Goal: Task Accomplishment & Management: Manage account settings

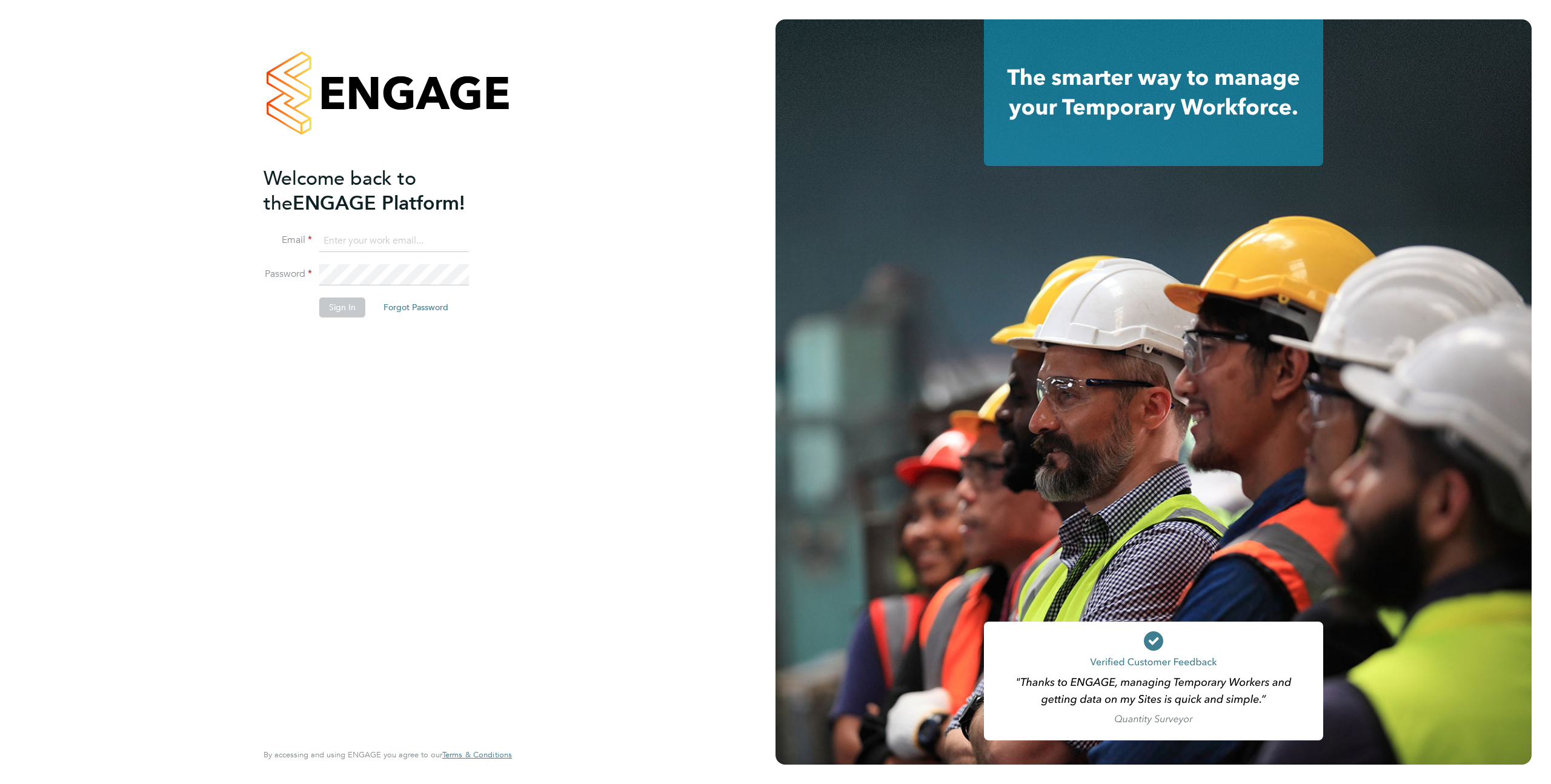
click at [355, 231] on input at bounding box center [394, 241] width 150 height 22
type input "supportuser4@engagetech.com"
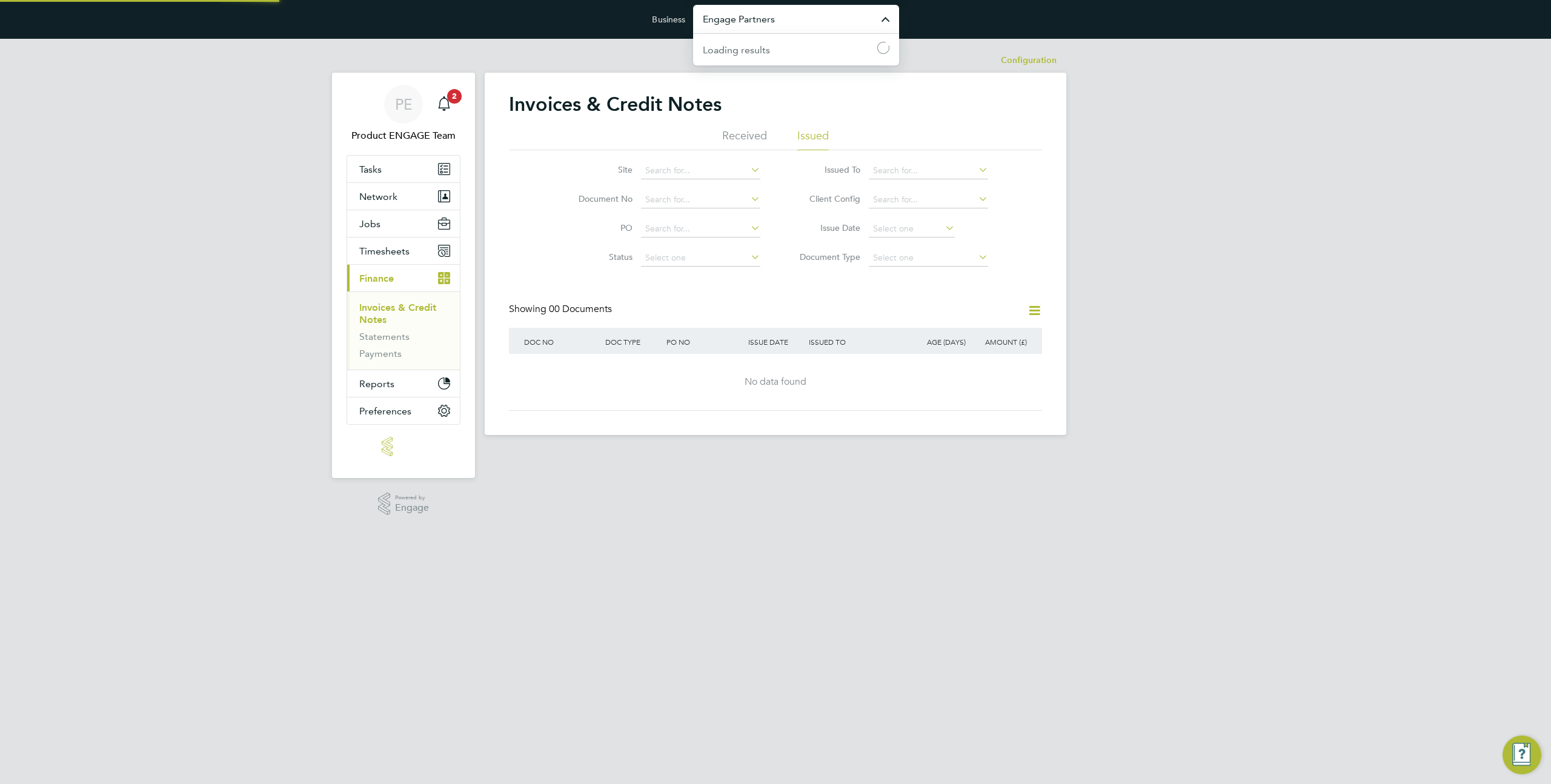
click at [734, 16] on input "Engage Partners" at bounding box center [796, 19] width 206 height 28
type input "s"
type input "m"
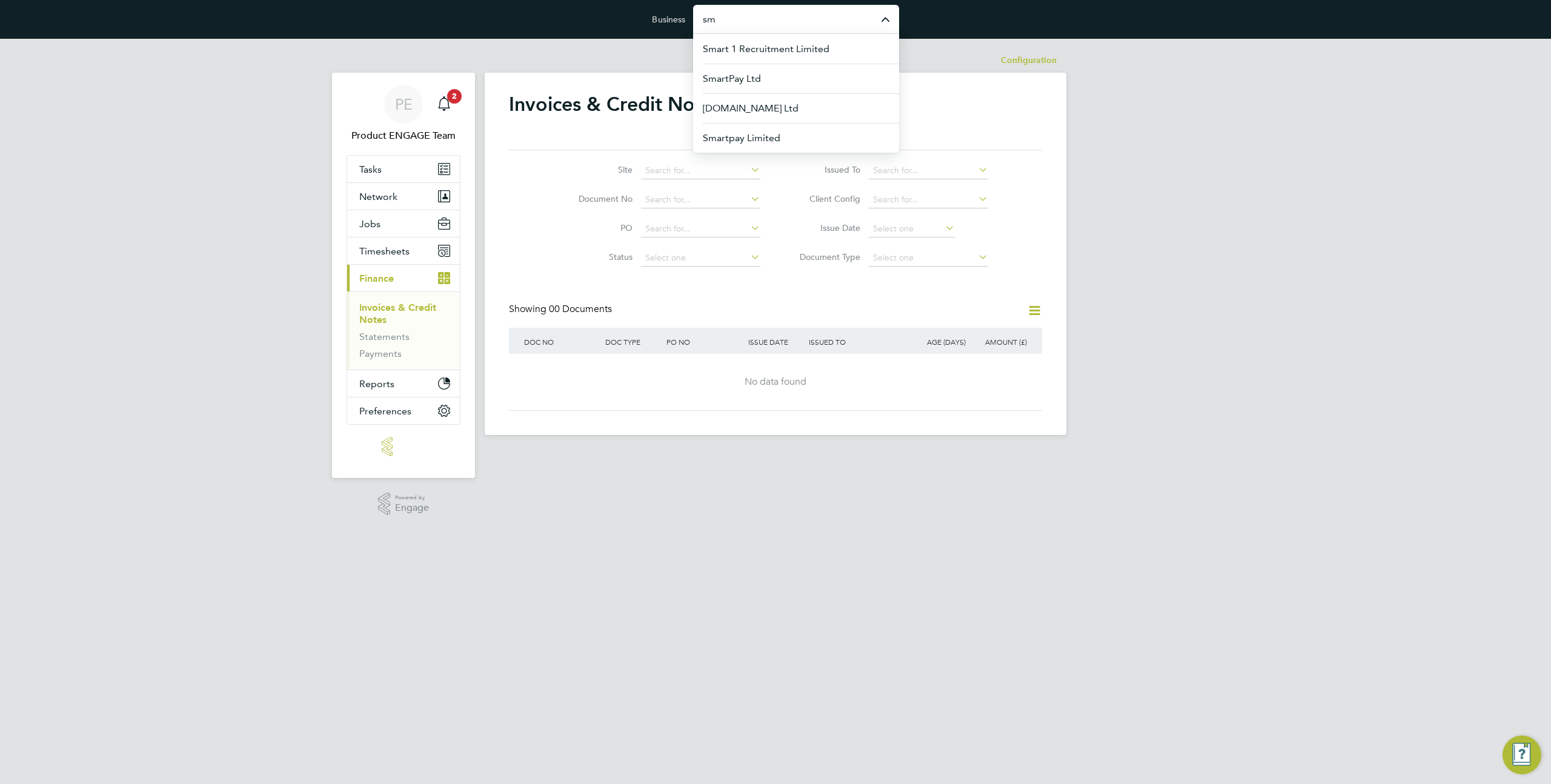
type input "s"
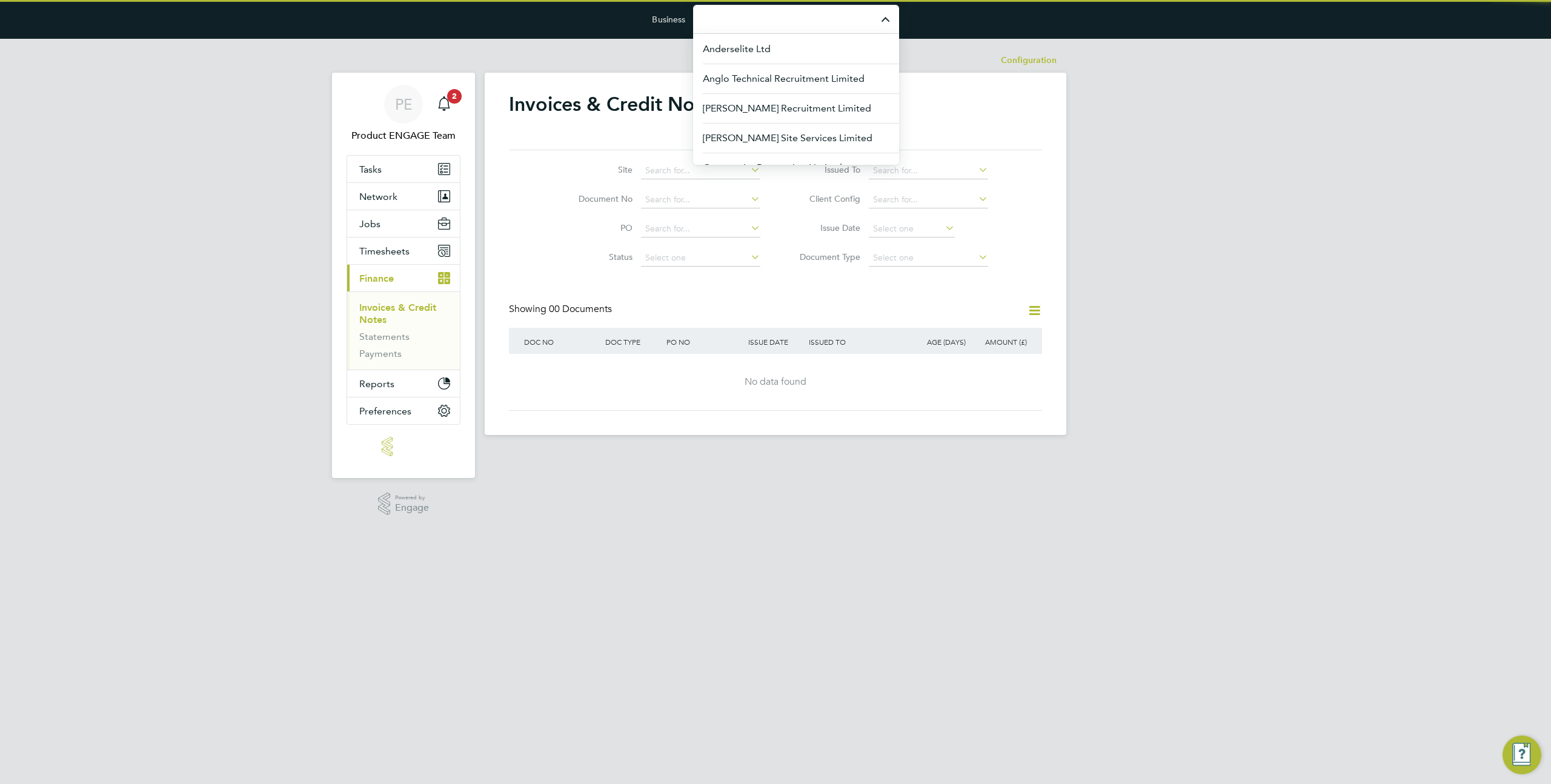
click at [750, 18] on input "Business" at bounding box center [796, 19] width 206 height 28
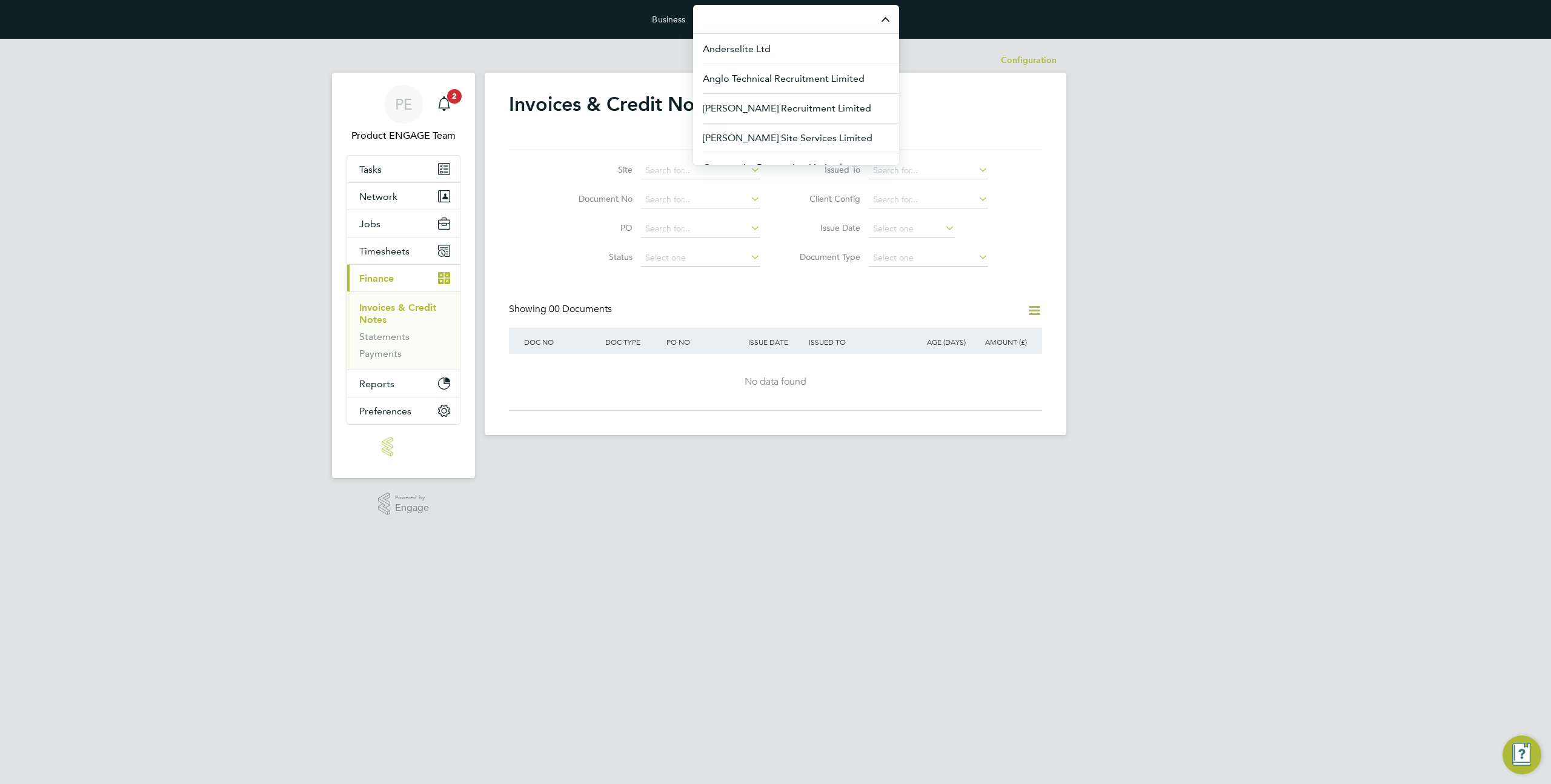
click at [750, 18] on input "Business" at bounding box center [796, 19] width 206 height 28
click at [751, 13] on input "Business" at bounding box center [796, 19] width 206 height 28
click at [742, 26] on input "Business" at bounding box center [796, 19] width 206 height 28
click at [765, 110] on span "Hr Facilities Ltd" at bounding box center [737, 108] width 69 height 15
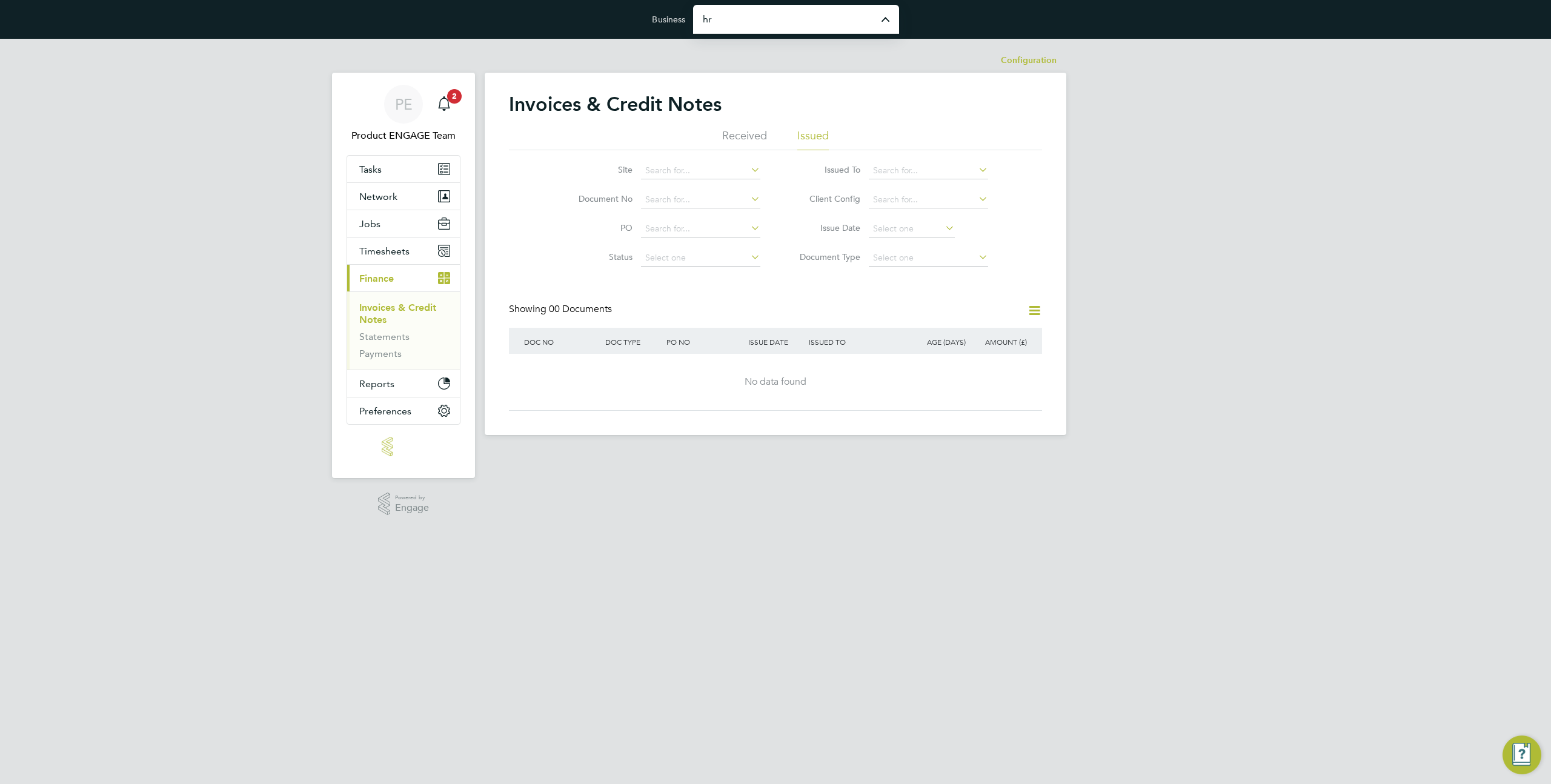
type input "Hr Facilities Ltd"
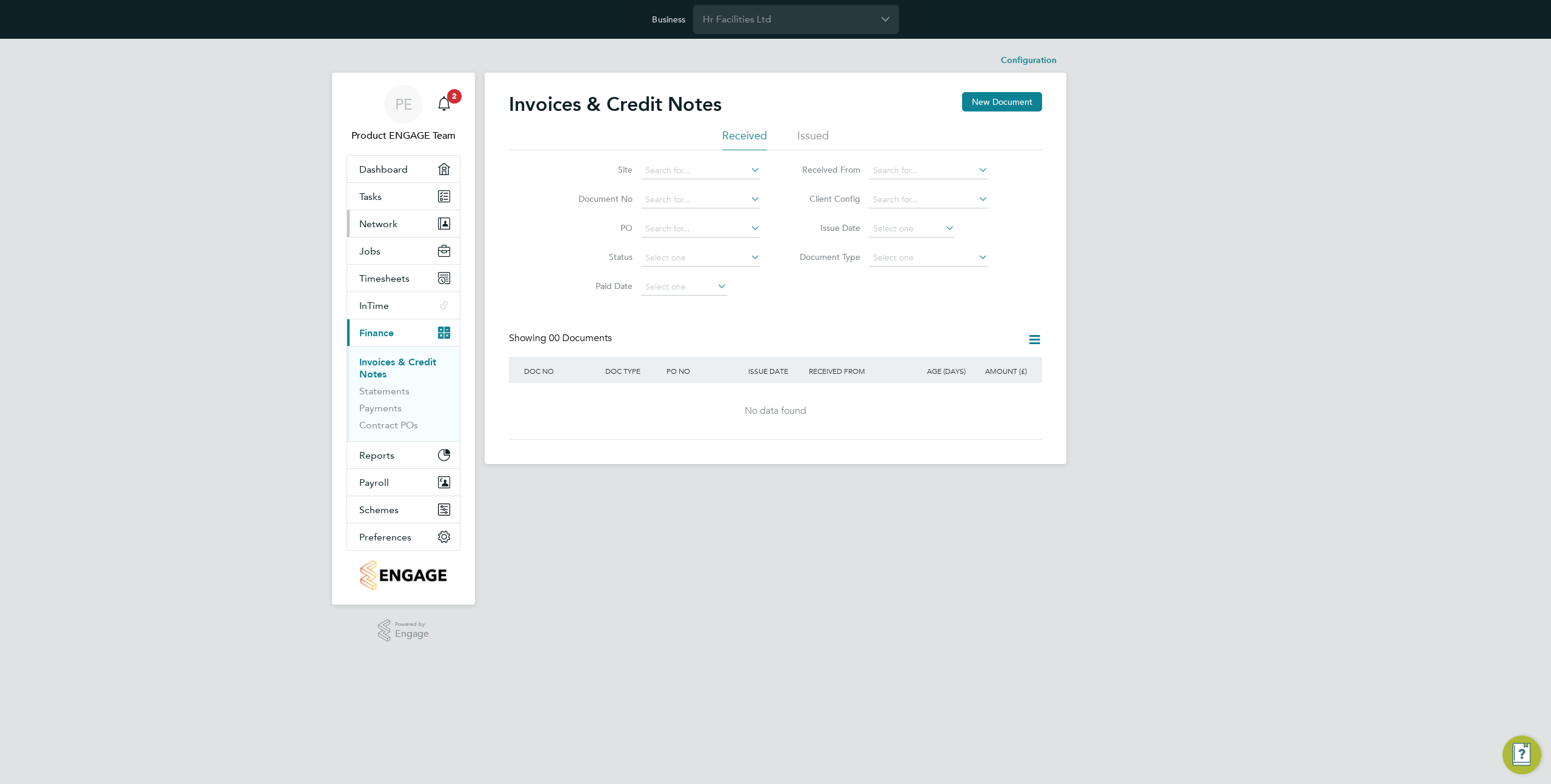
click at [387, 218] on span "Network" at bounding box center [378, 224] width 38 height 11
click at [388, 268] on link "Businesses" at bounding box center [383, 269] width 47 height 11
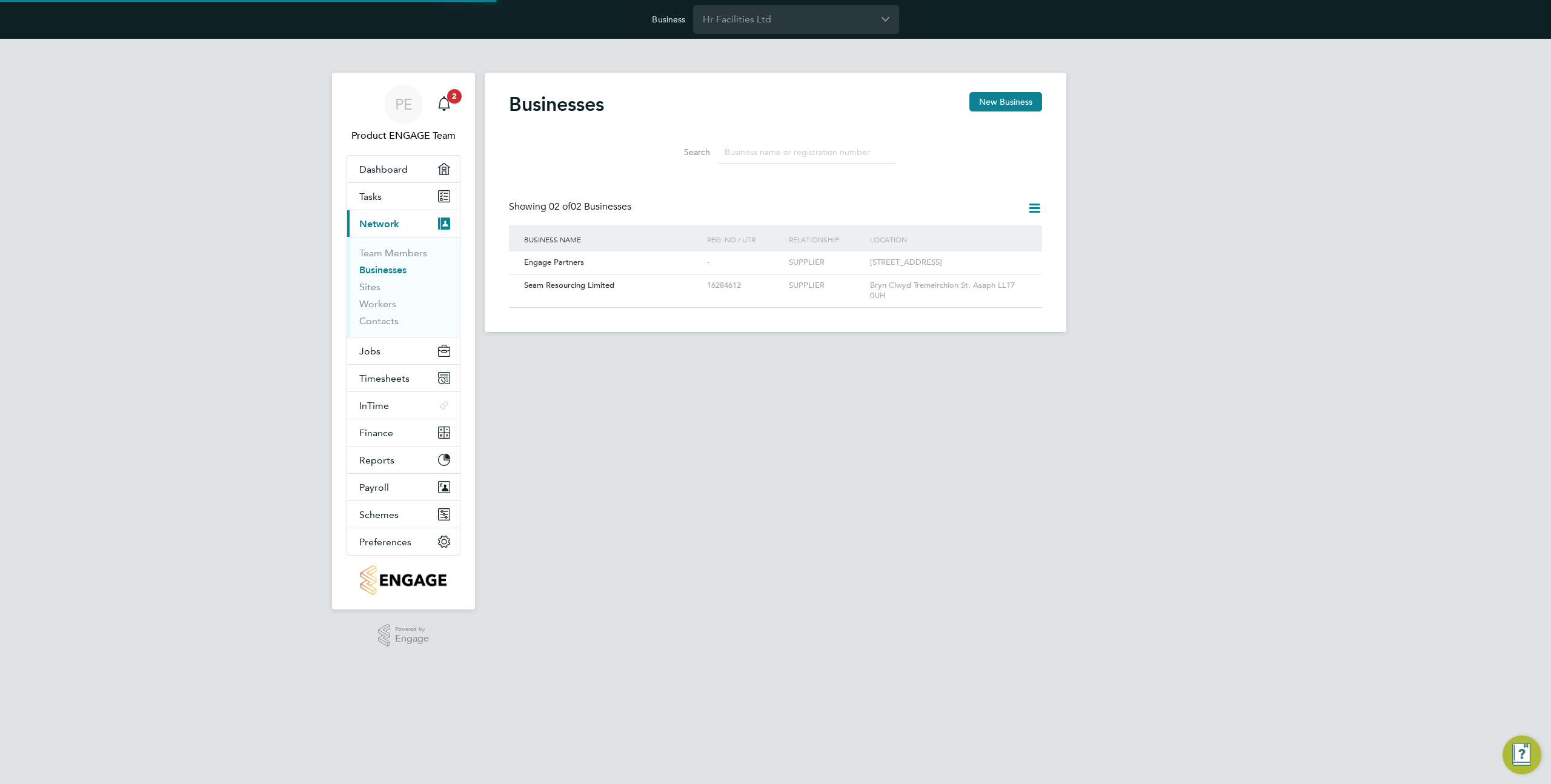
scroll to position [23, 184]
click at [412, 251] on link "Team Members" at bounding box center [393, 252] width 68 height 11
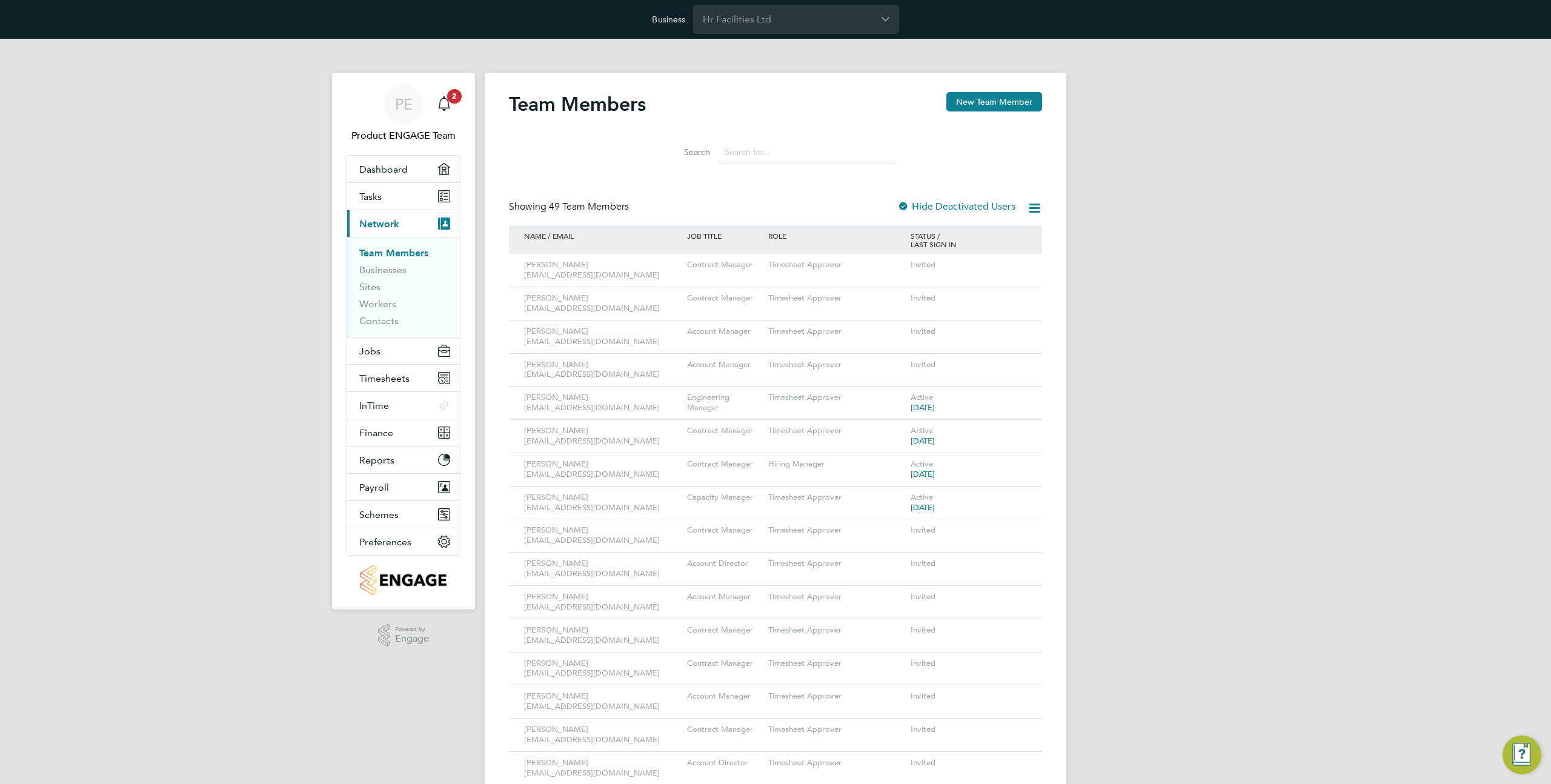
click at [767, 155] on input at bounding box center [807, 152] width 177 height 23
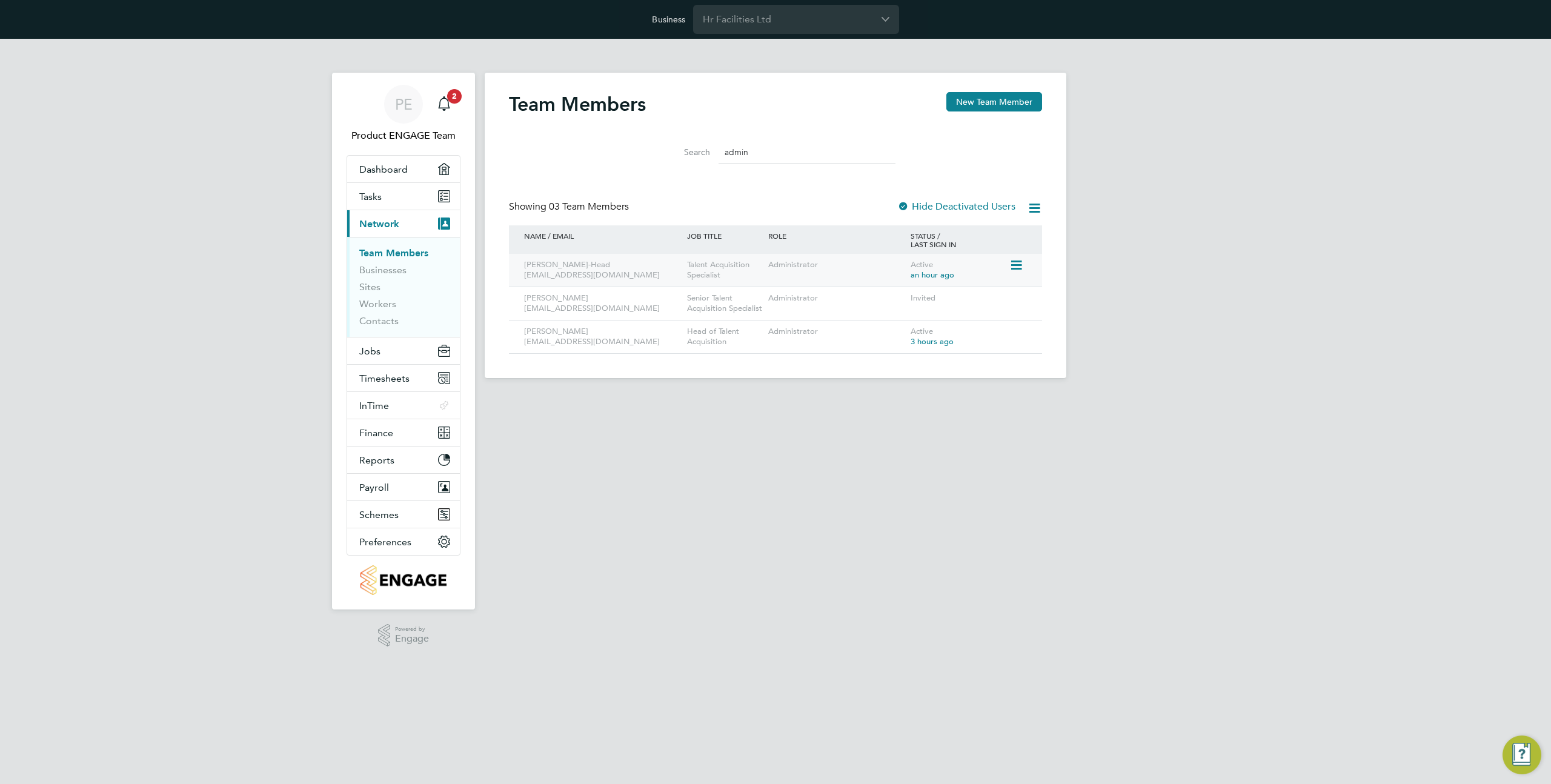
type input "admin"
click at [1013, 266] on icon at bounding box center [1015, 265] width 12 height 15
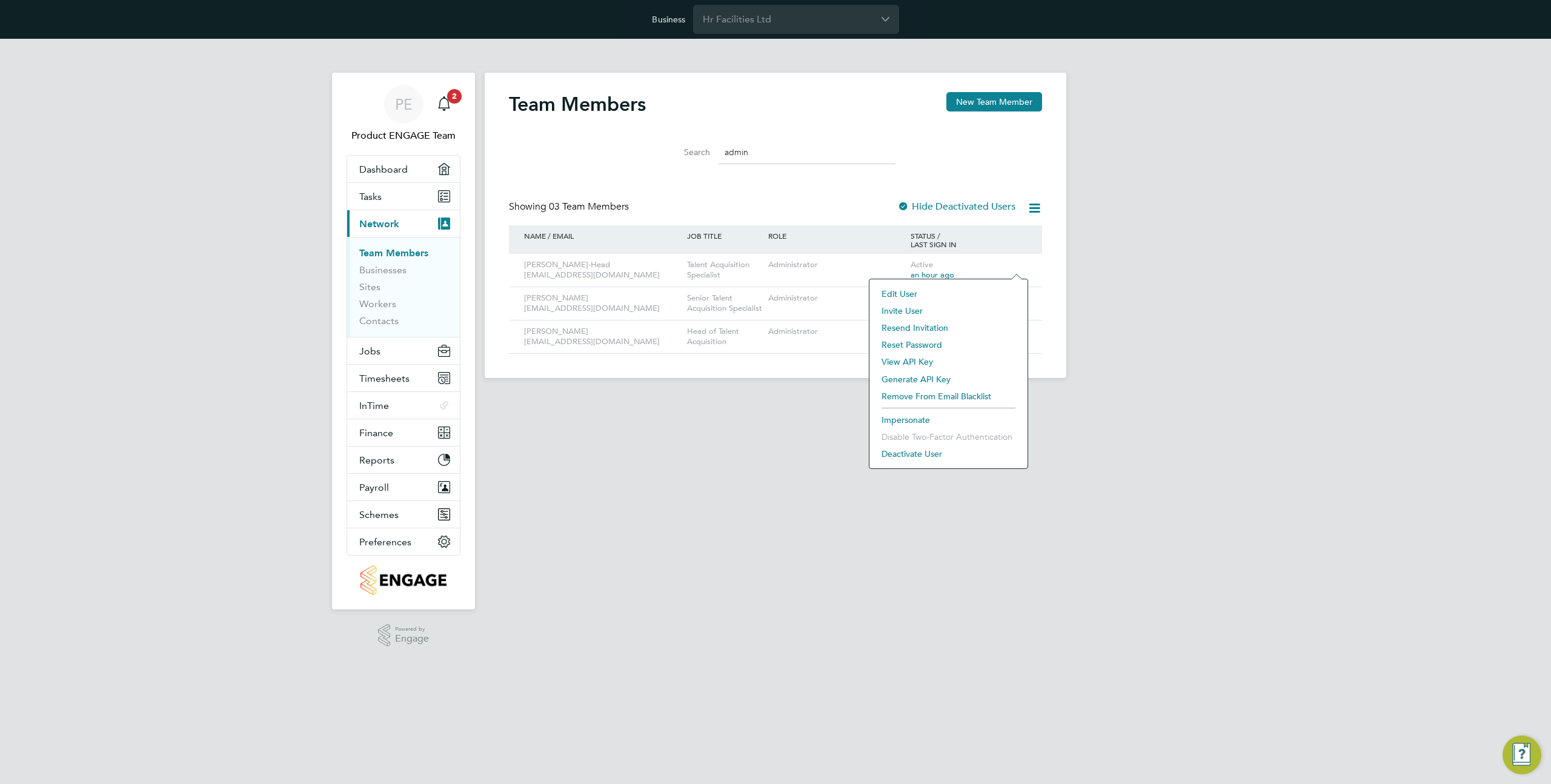
click at [904, 418] on li "Impersonate" at bounding box center [948, 419] width 146 height 17
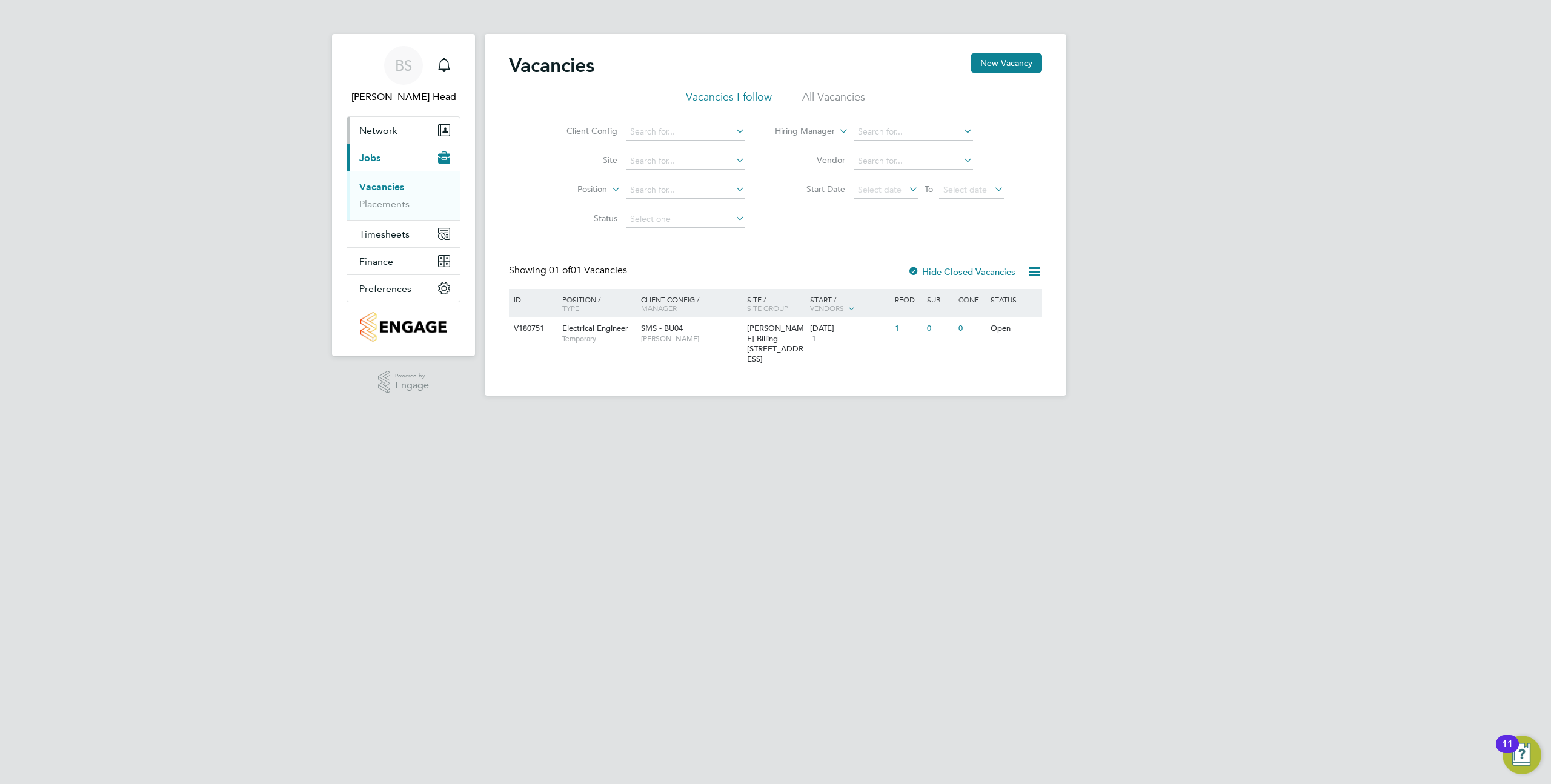
click at [375, 126] on span "Network" at bounding box center [378, 130] width 38 height 11
click at [388, 158] on link "Team Members" at bounding box center [393, 159] width 68 height 11
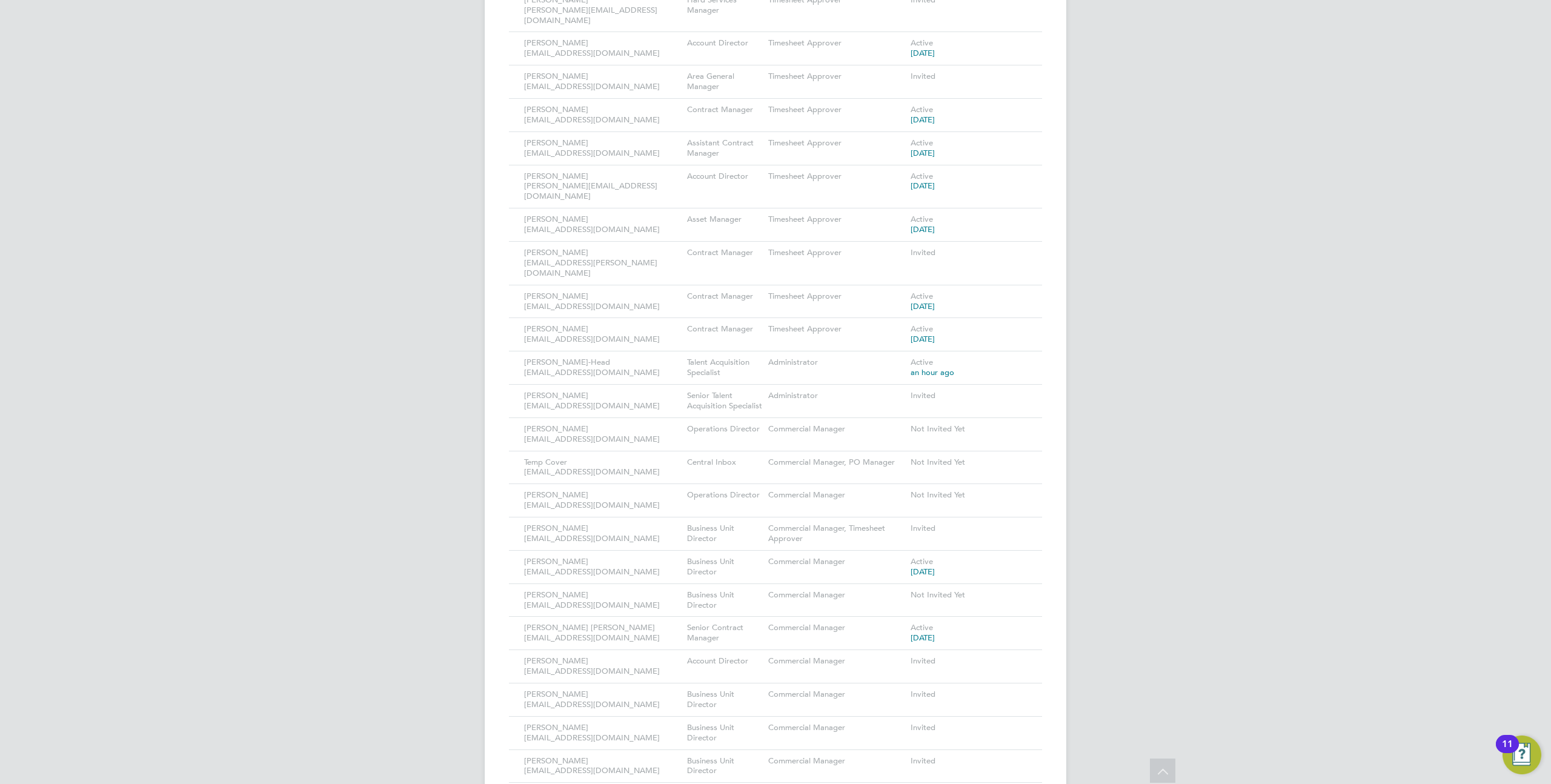
scroll to position [1112, 0]
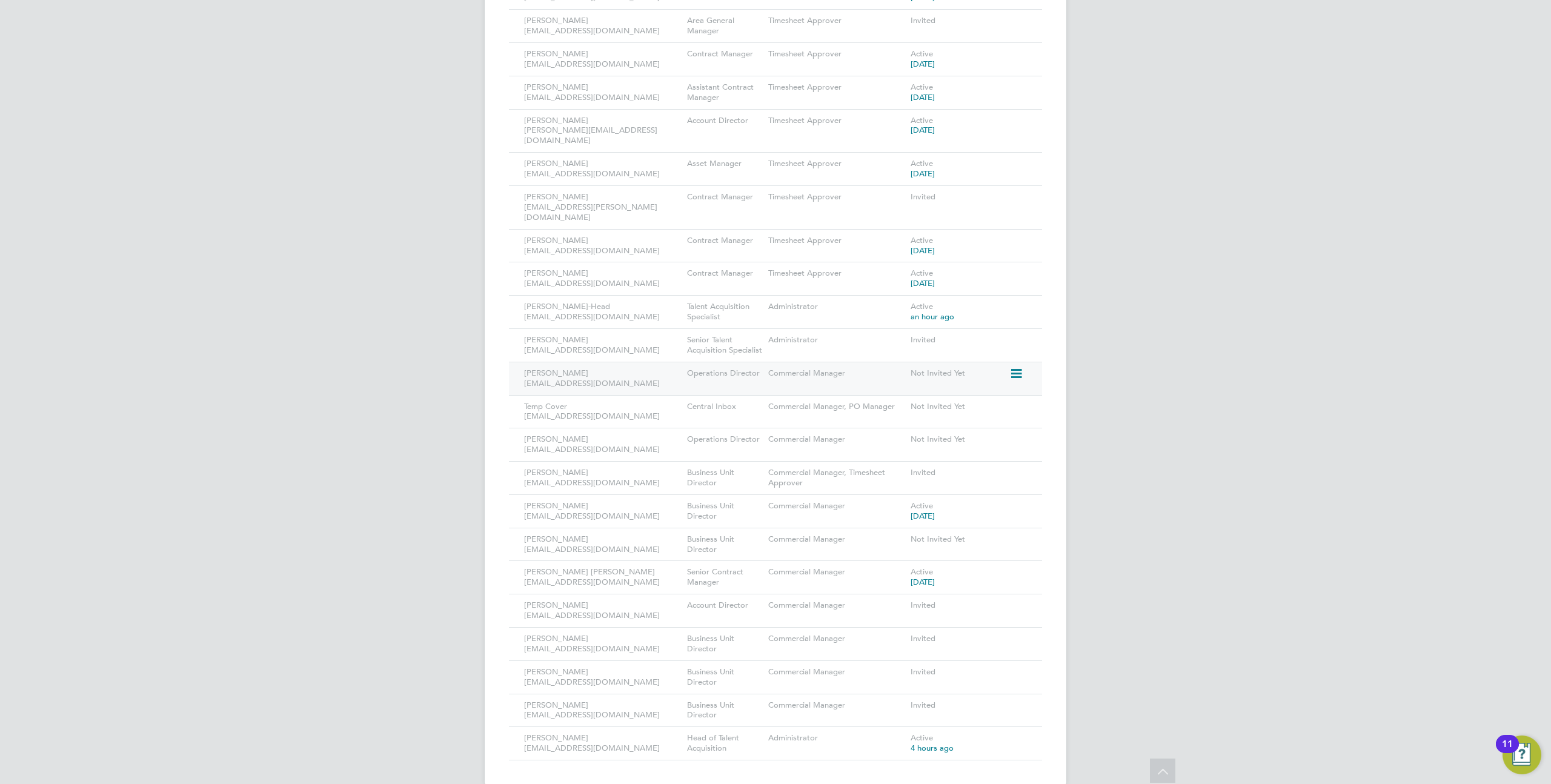
click at [1020, 367] on icon at bounding box center [1015, 374] width 12 height 15
click at [1016, 333] on icon at bounding box center [1015, 341] width 12 height 15
